Goal: Task Accomplishment & Management: Manage account settings

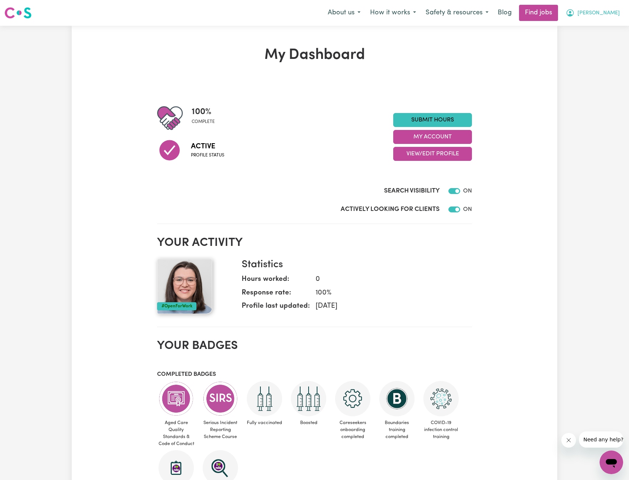
click at [574, 15] on icon "My Account" at bounding box center [570, 12] width 7 height 7
click at [599, 26] on link "My Account" at bounding box center [595, 29] width 58 height 14
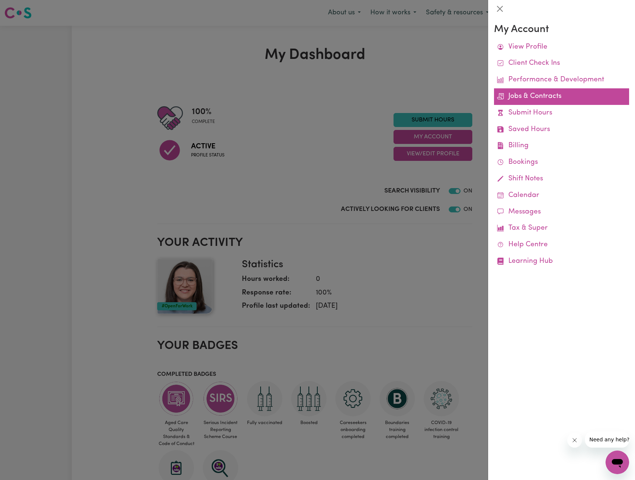
click at [532, 98] on link "Jobs & Contracts" at bounding box center [561, 96] width 135 height 17
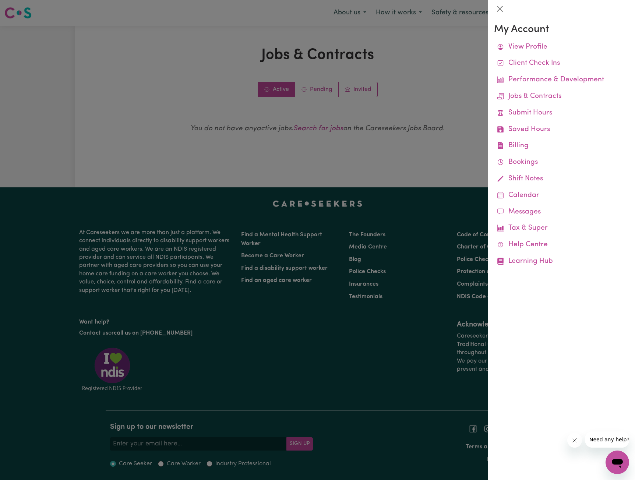
click at [338, 162] on div at bounding box center [317, 240] width 635 height 480
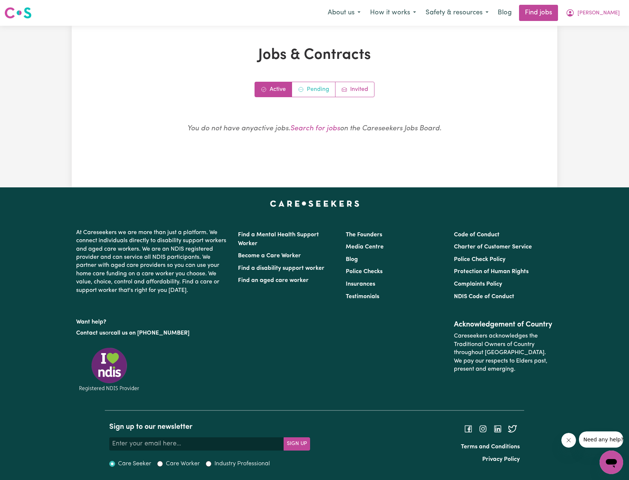
click at [313, 85] on link "Pending" at bounding box center [313, 89] width 43 height 15
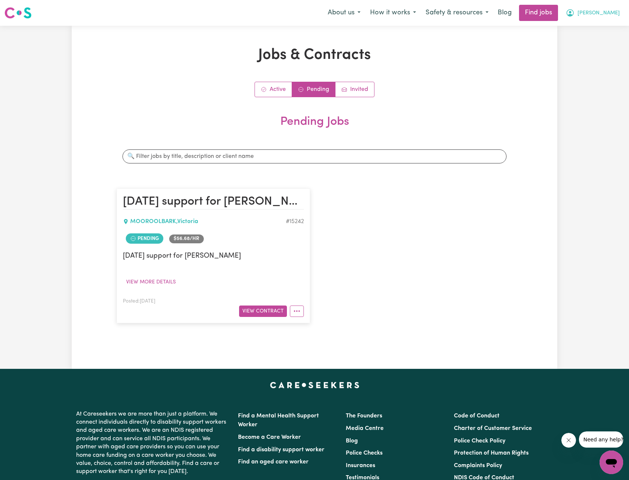
click at [605, 7] on button "[PERSON_NAME]" at bounding box center [593, 12] width 64 height 15
click at [584, 54] on link "Logout" at bounding box center [595, 56] width 58 height 14
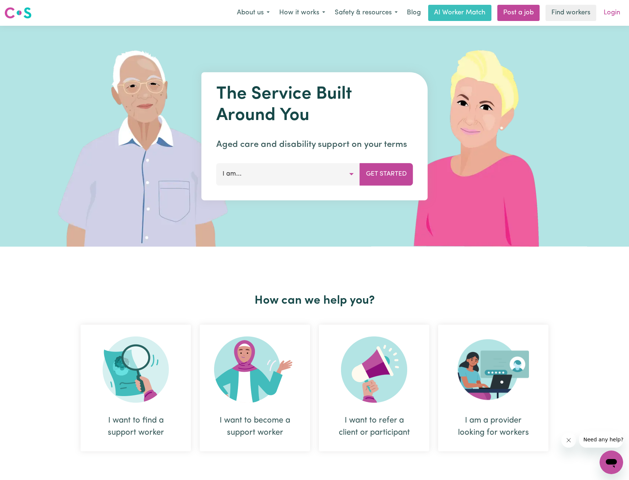
click at [612, 17] on link "Login" at bounding box center [612, 13] width 25 height 16
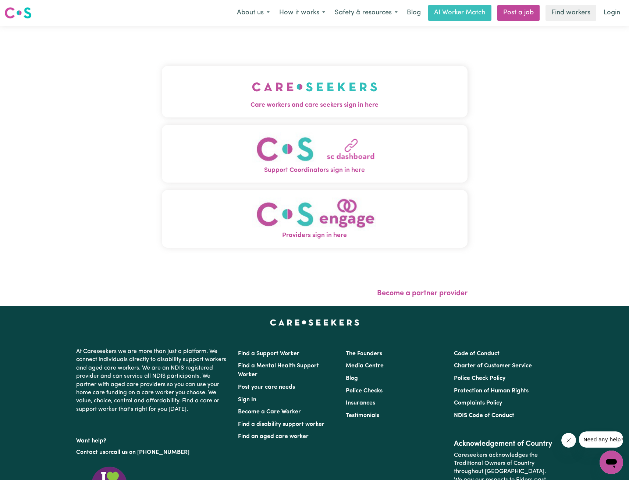
click at [252, 82] on img "Care workers and care seekers sign in here" at bounding box center [315, 86] width 126 height 27
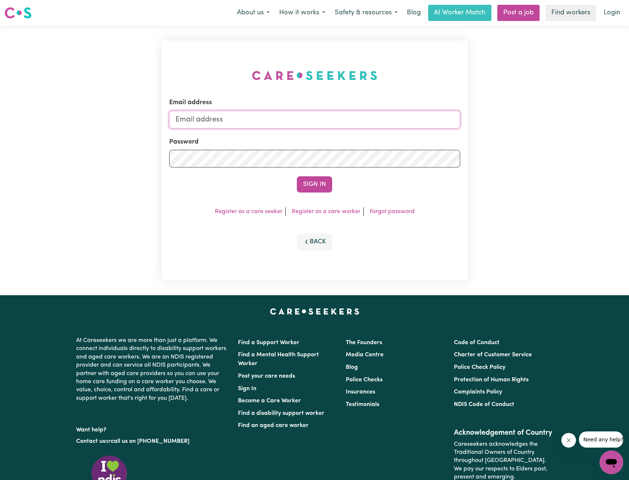
click at [310, 126] on input "Email address" at bounding box center [314, 120] width 291 height 18
drag, startPoint x: 212, startPoint y: 118, endPoint x: 407, endPoint y: 140, distance: 195.6
click at [398, 139] on form "Email address [EMAIL_ADDRESS][PERSON_NAME][DOMAIN_NAME] Password Sign In" at bounding box center [314, 145] width 291 height 95
type input "superuser~[EMAIL_ADDRESS][DOMAIN_NAME]"
click at [322, 186] on button "Sign In" at bounding box center [314, 184] width 35 height 16
